Goal: Task Accomplishment & Management: Complete application form

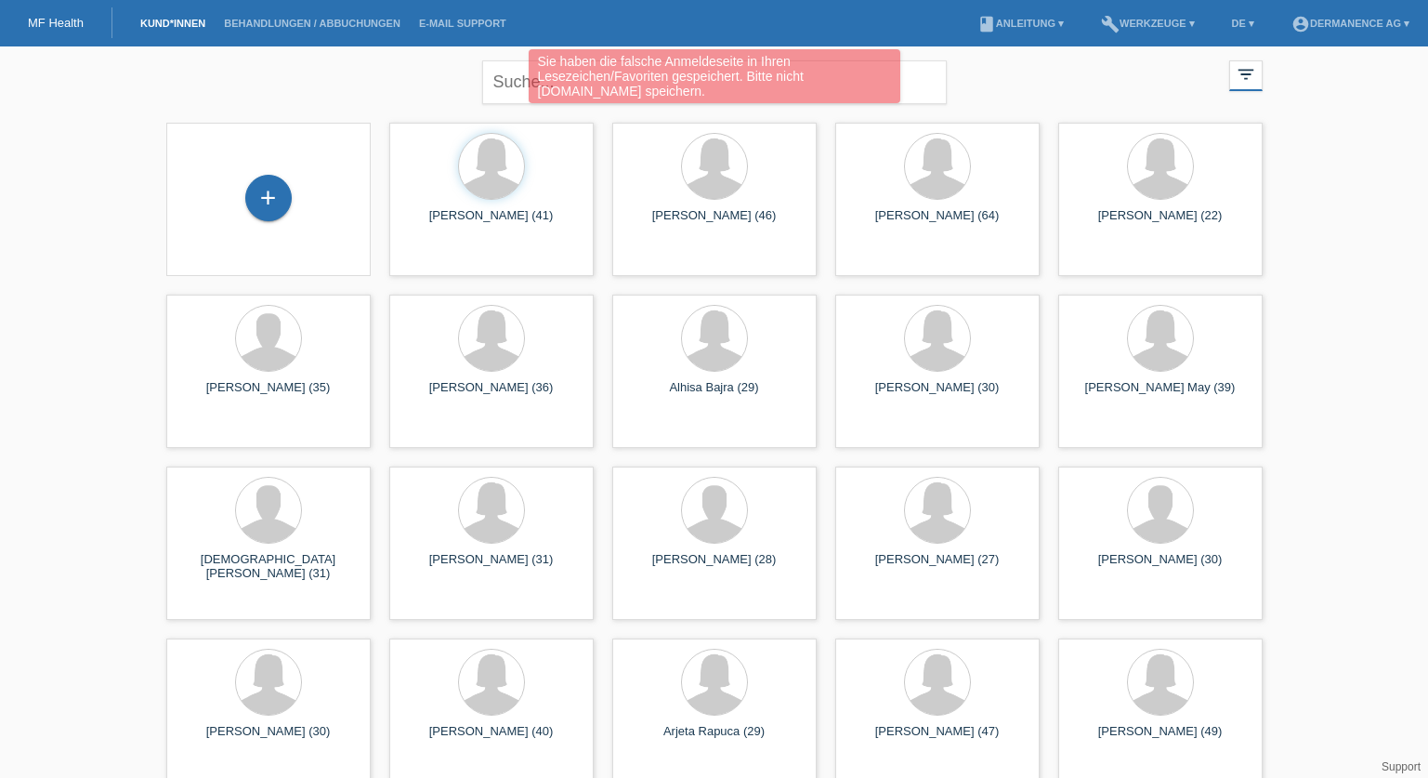
click at [515, 85] on div "Sie haben die falsche Anmeldeseite in Ihren Lesezeichen/Favoriten gespeichert. …" at bounding box center [713, 78] width 857 height 59
click at [529, 85] on div "Sie haben die falsche Anmeldeseite in Ihren Lesezeichen/Favoriten gespeichert. …" at bounding box center [715, 76] width 372 height 54
click at [507, 87] on div "Sie haben die falsche Anmeldeseite in Ihren Lesezeichen/Favoriten gespeichert. …" at bounding box center [713, 78] width 857 height 59
click at [945, 90] on div "Sie haben die falsche Anmeldeseite in Ihren Lesezeichen/Favoriten gespeichert. …" at bounding box center [713, 78] width 857 height 59
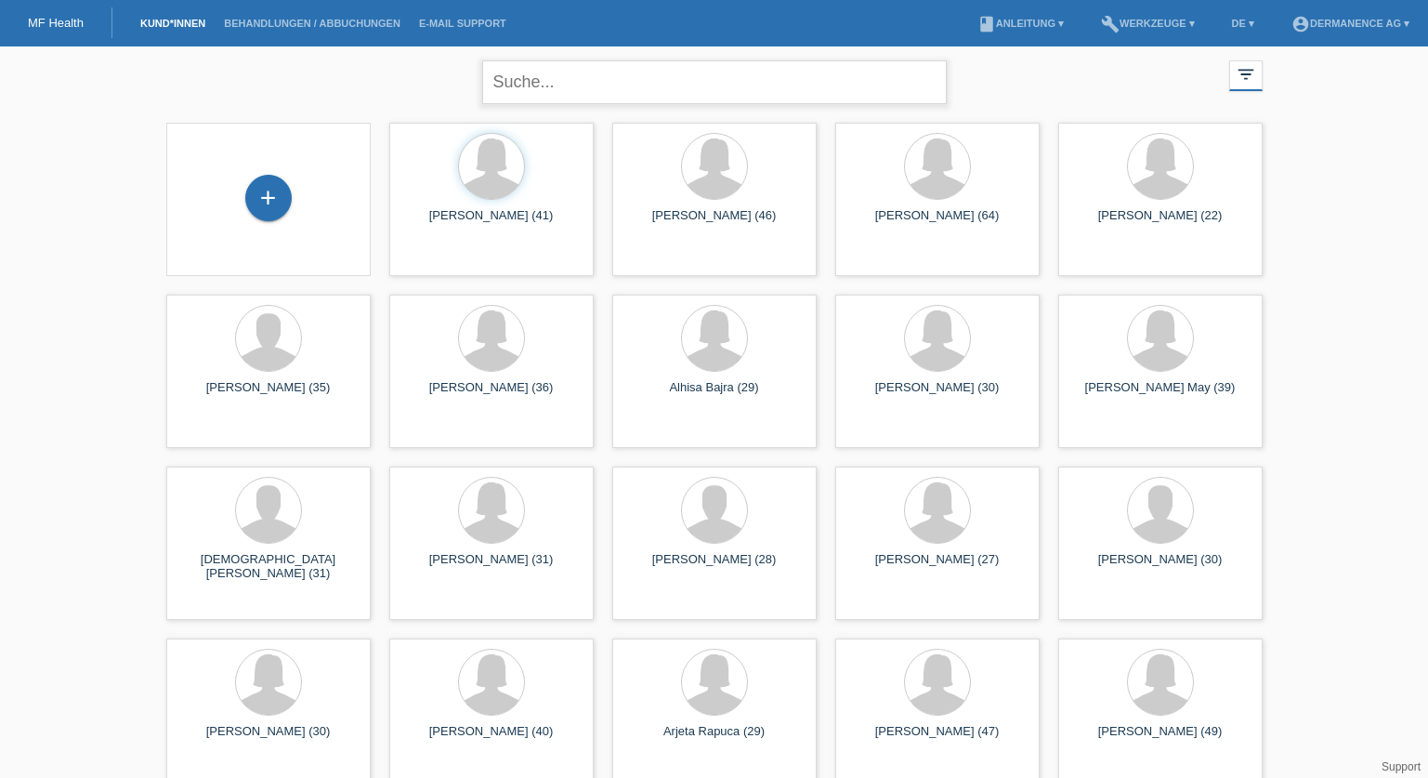
click at [548, 81] on input "text" at bounding box center [714, 82] width 465 height 44
type input "gomez julian"
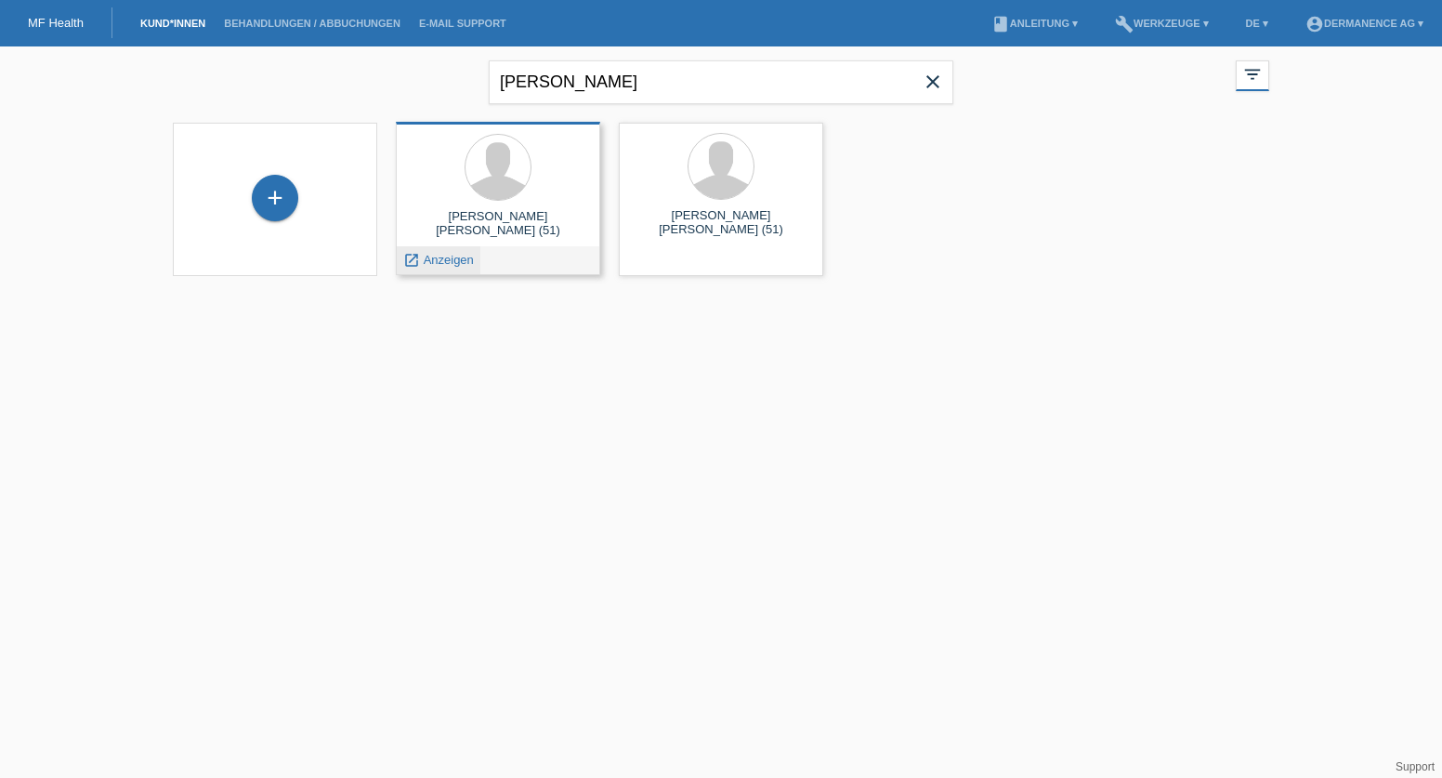
click at [403, 261] on icon "launch" at bounding box center [411, 260] width 17 height 17
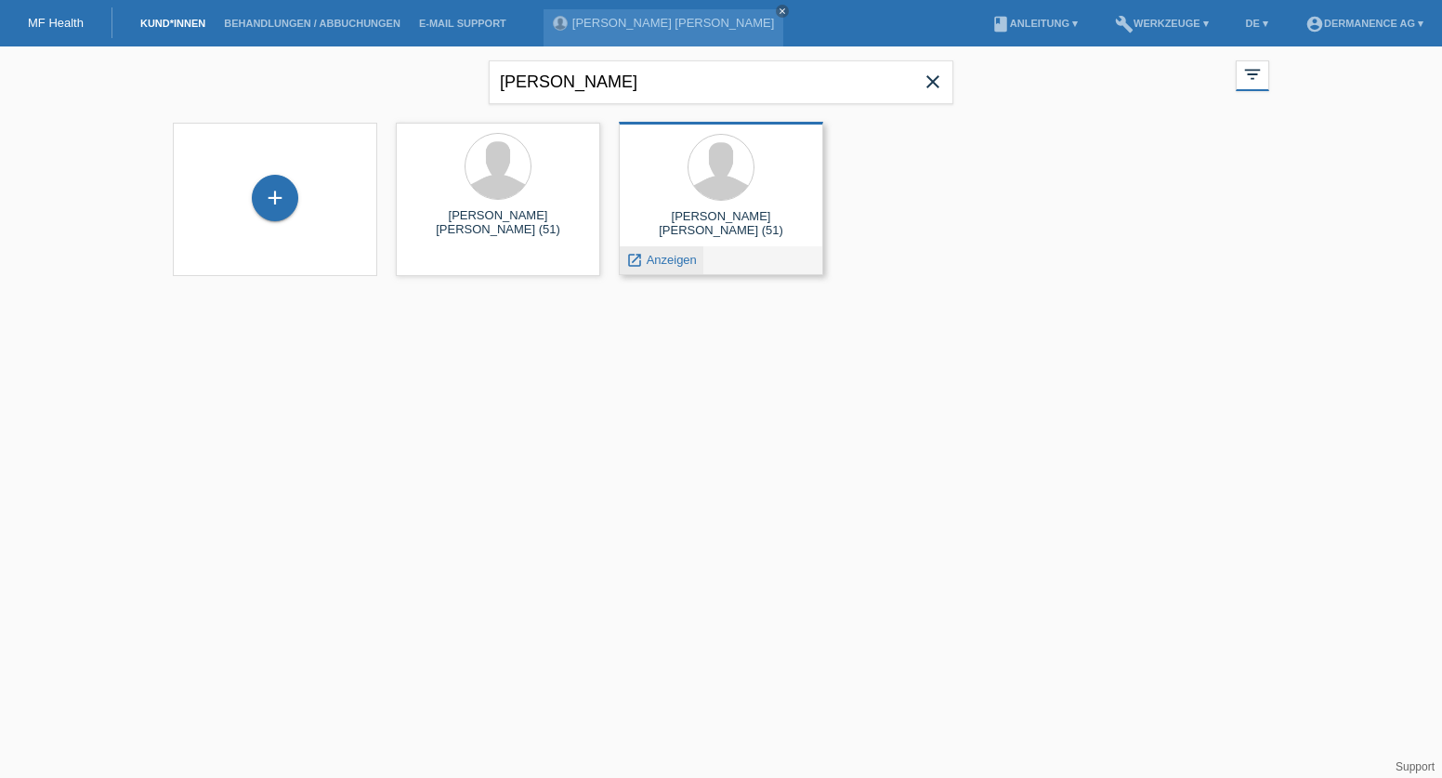
click at [659, 259] on span "Anzeigen" at bounding box center [672, 260] width 50 height 14
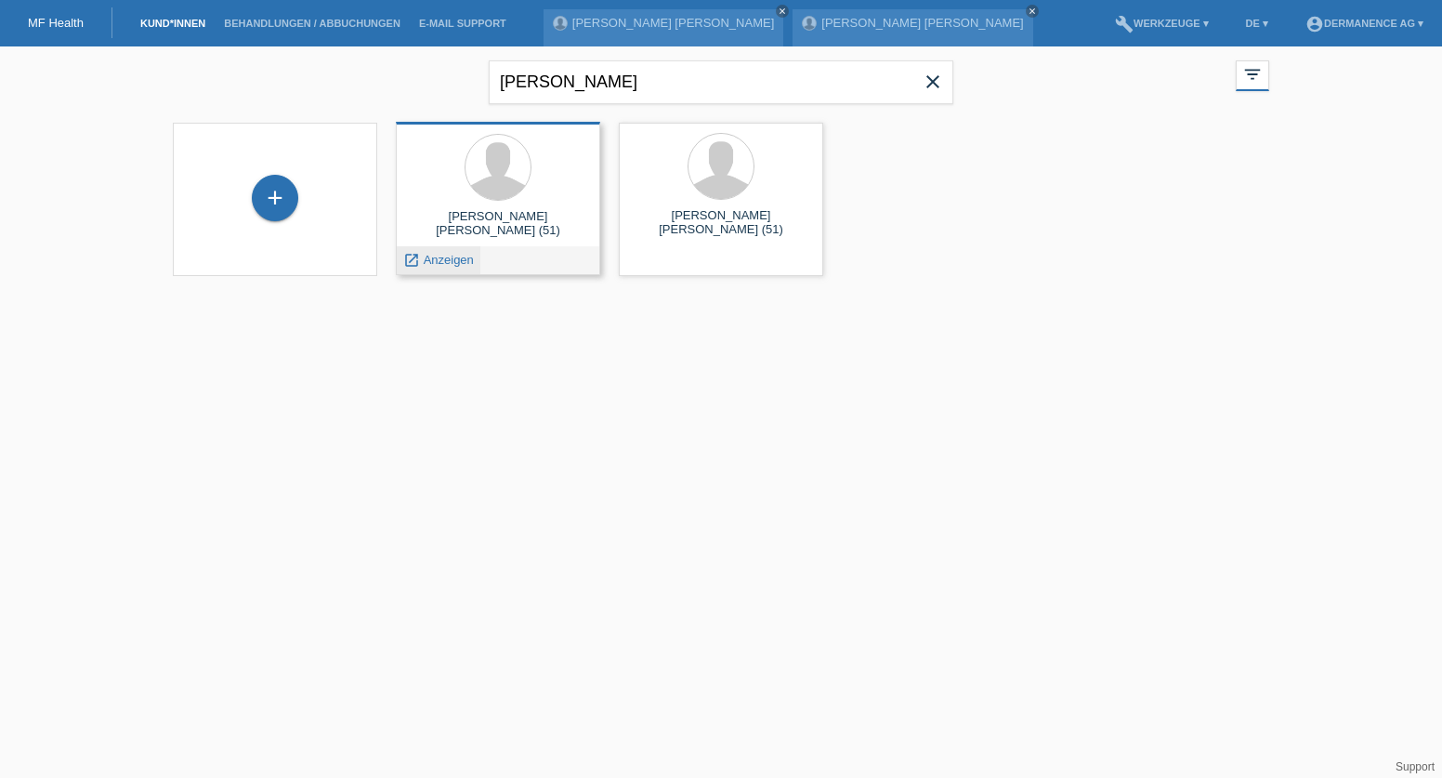
click at [460, 259] on span "Anzeigen" at bounding box center [449, 260] width 50 height 14
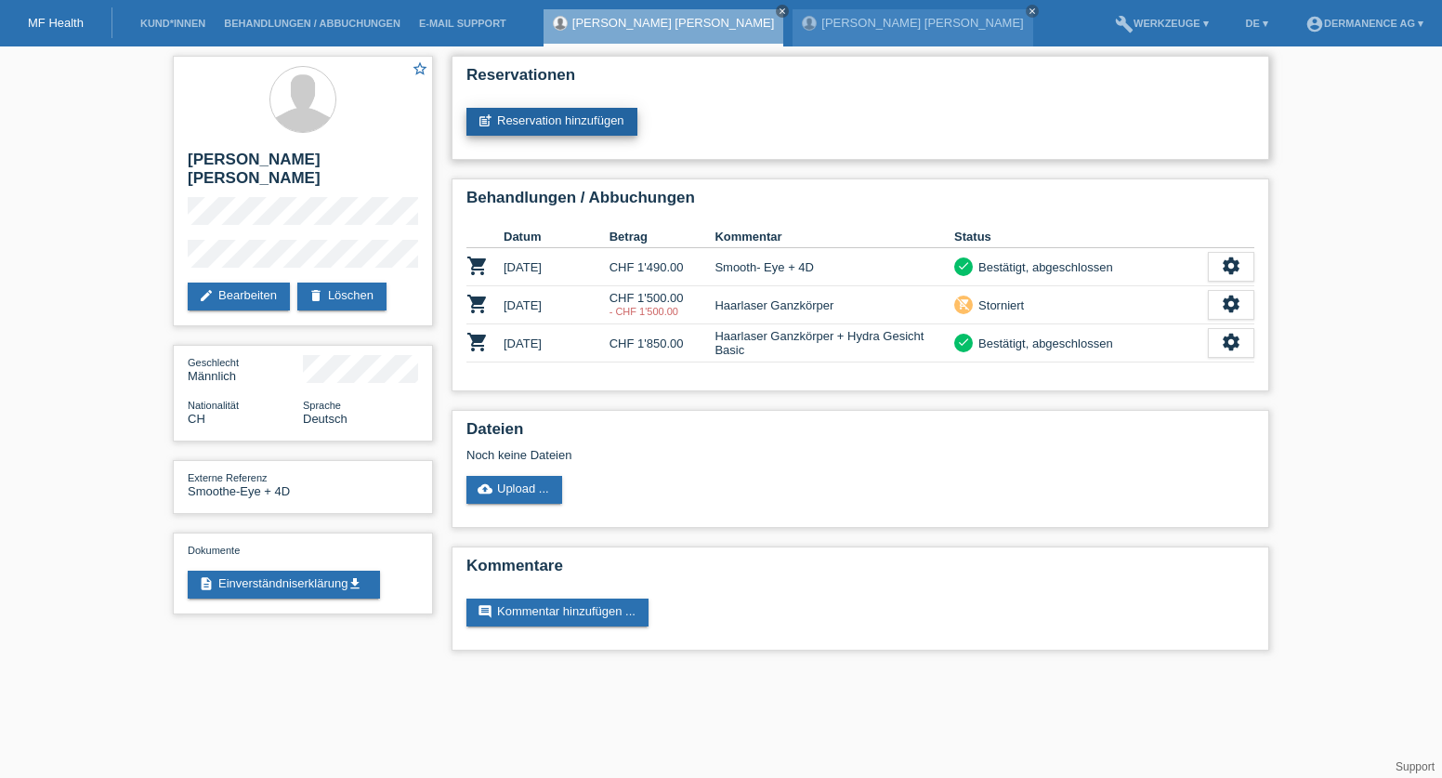
click at [568, 125] on link "post_add Reservation hinzufügen" at bounding box center [551, 122] width 171 height 28
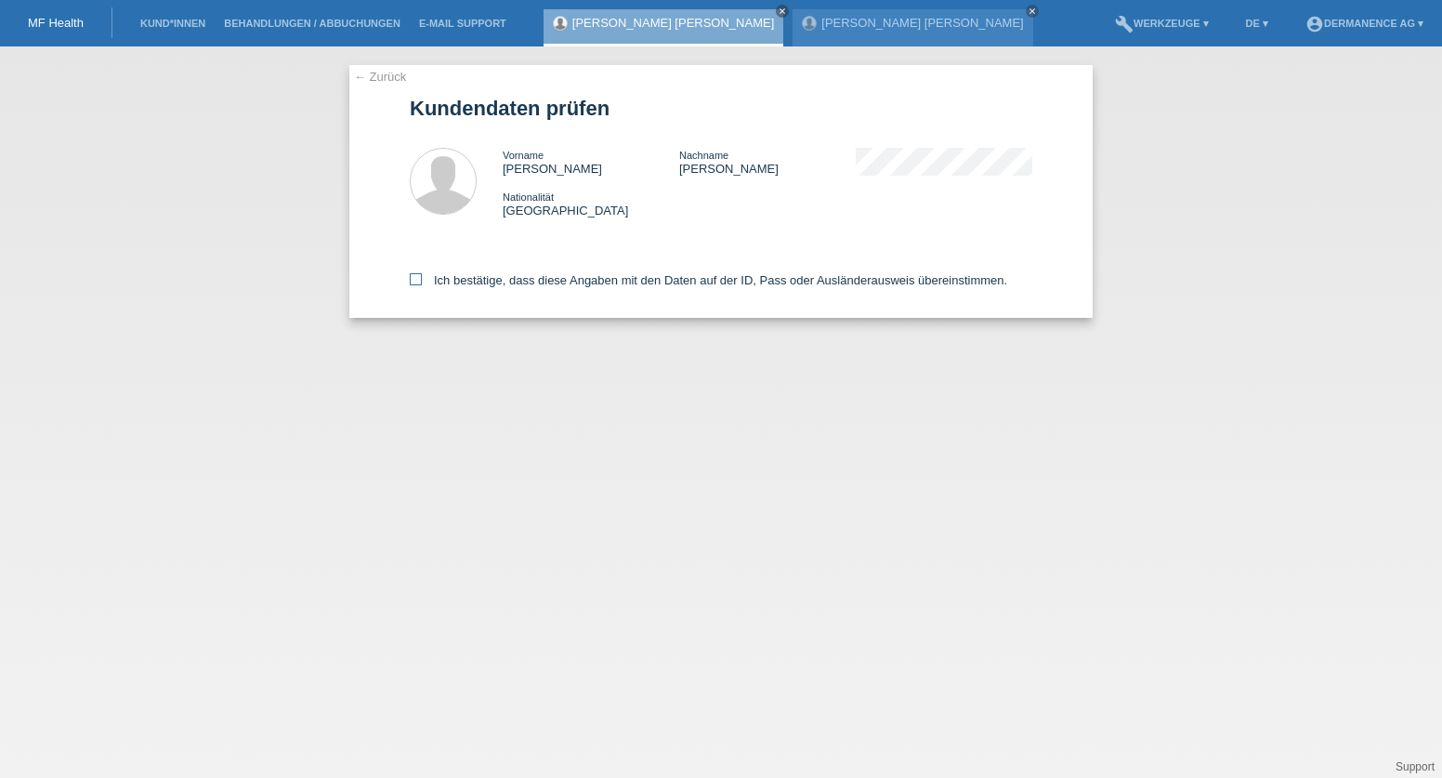
click at [419, 275] on icon at bounding box center [416, 279] width 12 height 12
click at [419, 275] on input "Ich bestätige, dass diese Angaben mit den Daten auf der ID, Pass oder Ausländer…" at bounding box center [416, 279] width 12 height 12
checkbox input "true"
